Goal: Transaction & Acquisition: Download file/media

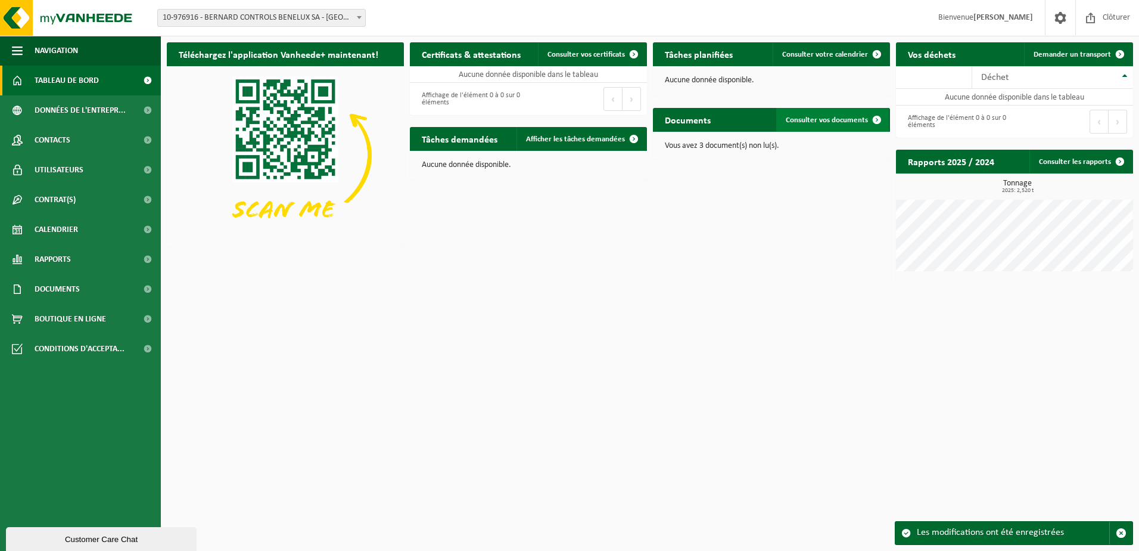
click at [810, 121] on span "Consulter vos documents" at bounding box center [827, 120] width 82 height 8
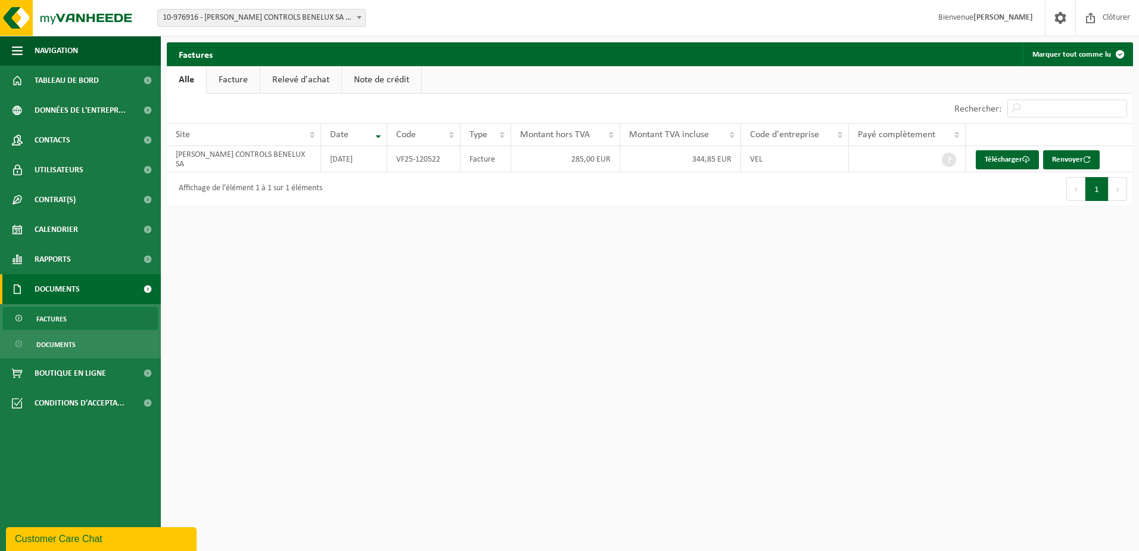
click at [293, 77] on link "Relevé d'achat" at bounding box center [300, 79] width 81 height 27
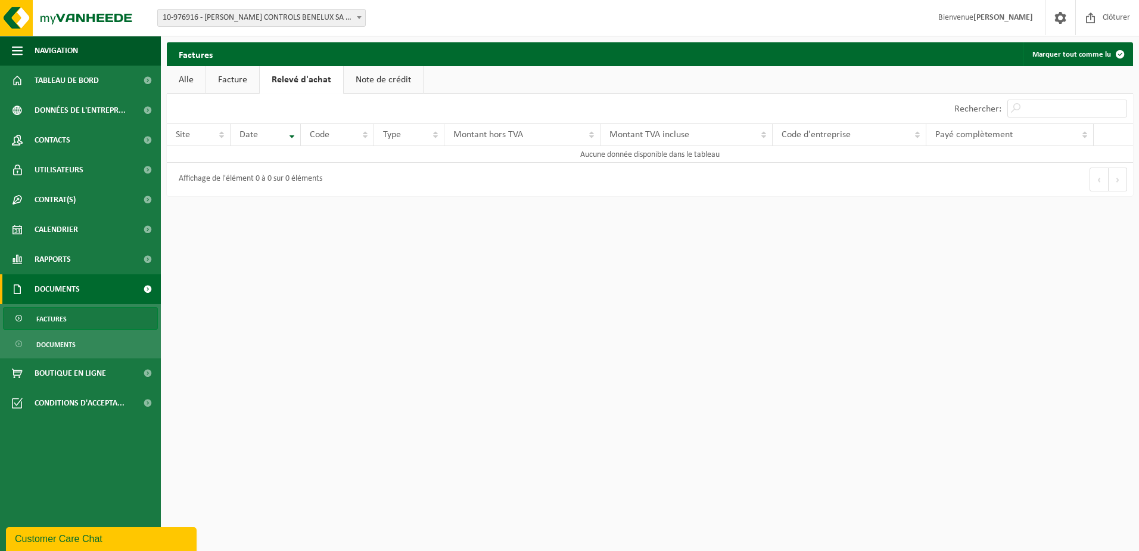
click at [365, 82] on link "Note de crédit" at bounding box center [383, 79] width 79 height 27
click at [235, 78] on link "Facture" at bounding box center [232, 79] width 53 height 27
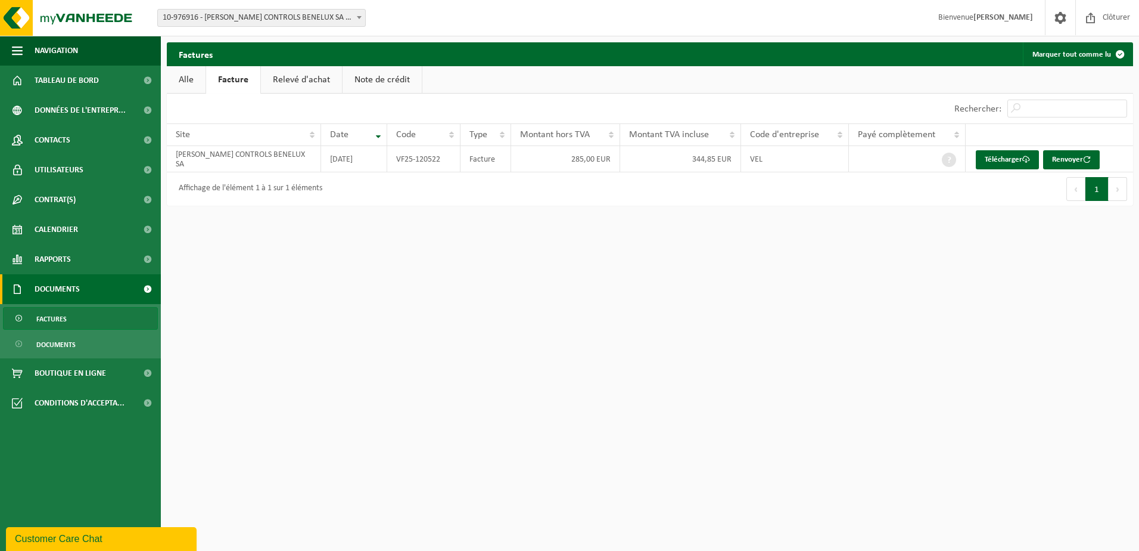
click at [197, 80] on link "Alle" at bounding box center [186, 79] width 39 height 27
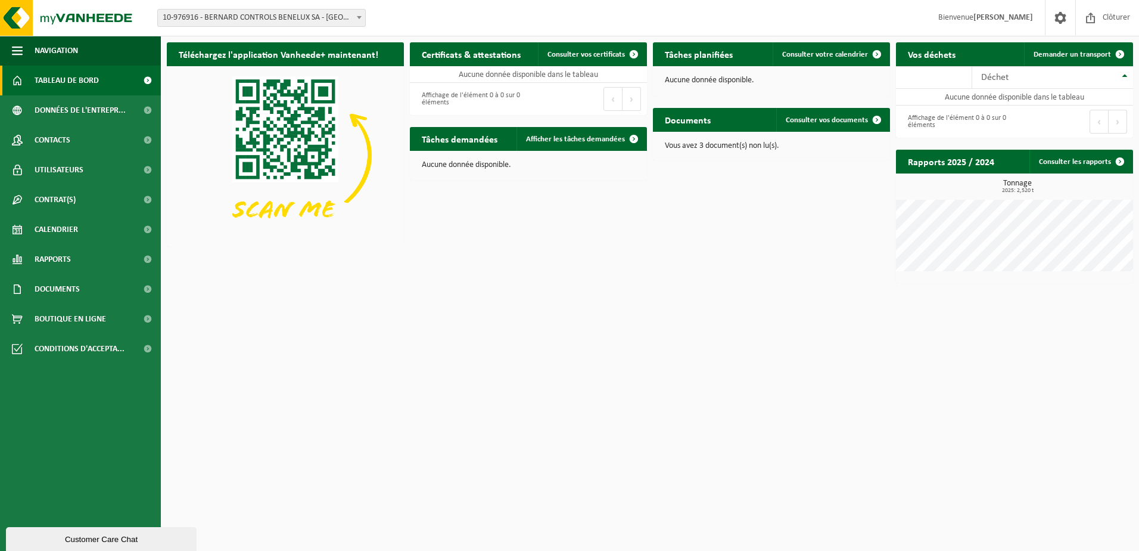
click at [694, 123] on h2 "Documents" at bounding box center [688, 119] width 70 height 23
click at [875, 118] on span at bounding box center [877, 120] width 24 height 24
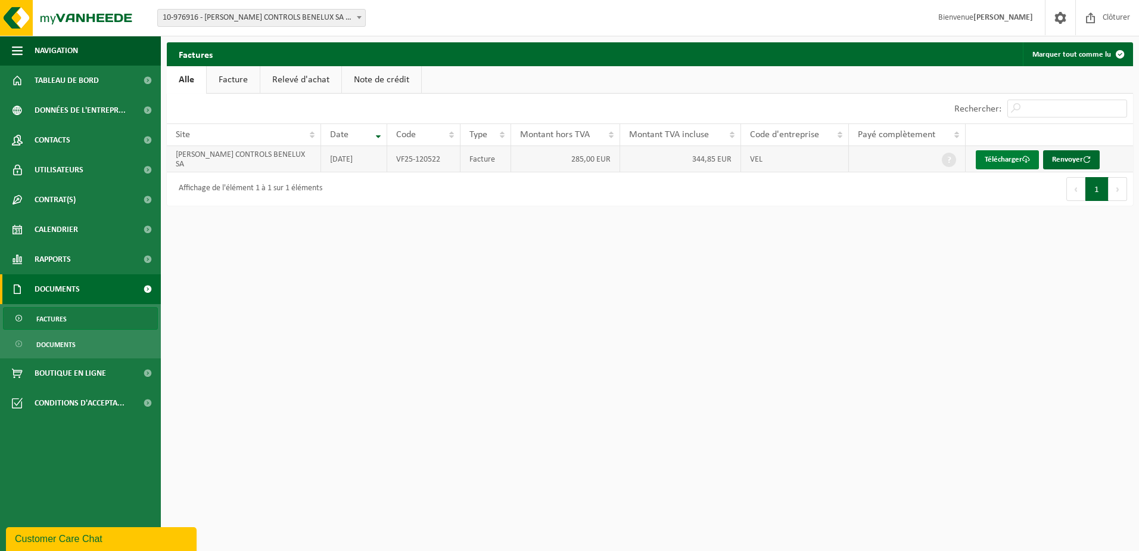
click at [1005, 162] on link "Télécharger" at bounding box center [1007, 159] width 63 height 19
click at [296, 83] on link "Relevé d'achat" at bounding box center [300, 79] width 81 height 27
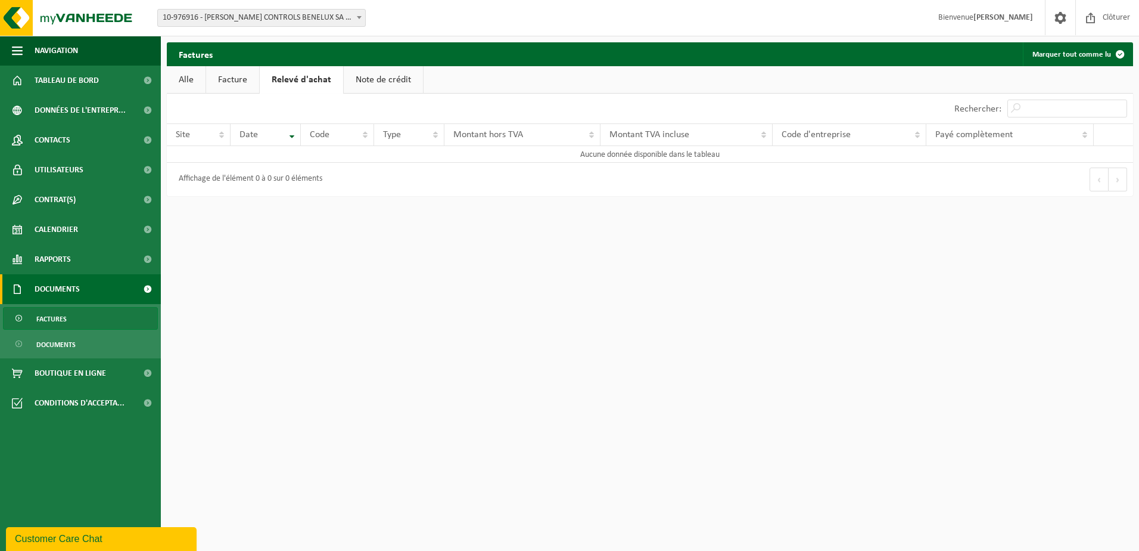
click at [361, 79] on link "Note de crédit" at bounding box center [383, 79] width 79 height 27
click at [192, 86] on link "Alle" at bounding box center [186, 79] width 39 height 27
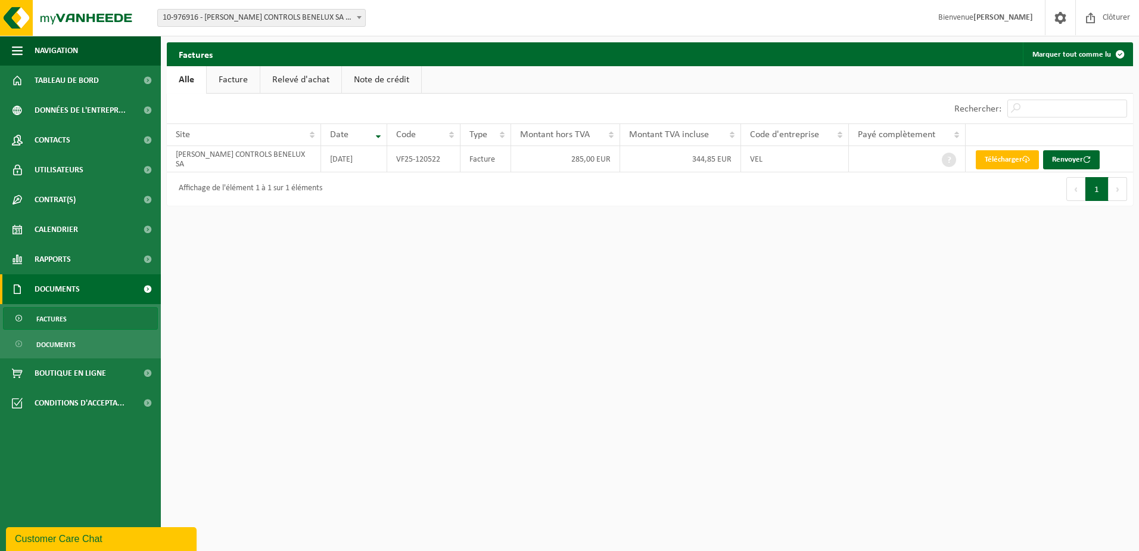
click at [49, 316] on span "Factures" at bounding box center [51, 318] width 30 height 23
click at [48, 341] on span "Documents" at bounding box center [55, 344] width 39 height 23
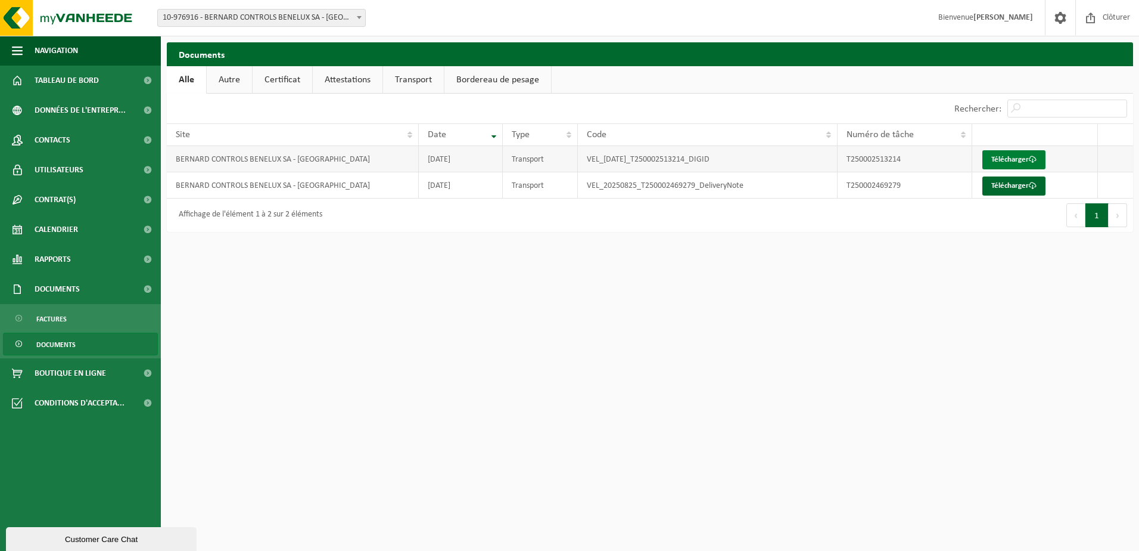
click at [994, 158] on link "Télécharger" at bounding box center [1014, 159] width 63 height 19
click at [1026, 187] on link "Télécharger" at bounding box center [1014, 185] width 63 height 19
click at [1024, 300] on html "Site: 10-976916 - BERNARD CONTROLS BENELUX SA - NIVELLES 10-976916 - BERNARD CO…" at bounding box center [569, 275] width 1139 height 551
